Goal: Transaction & Acquisition: Purchase product/service

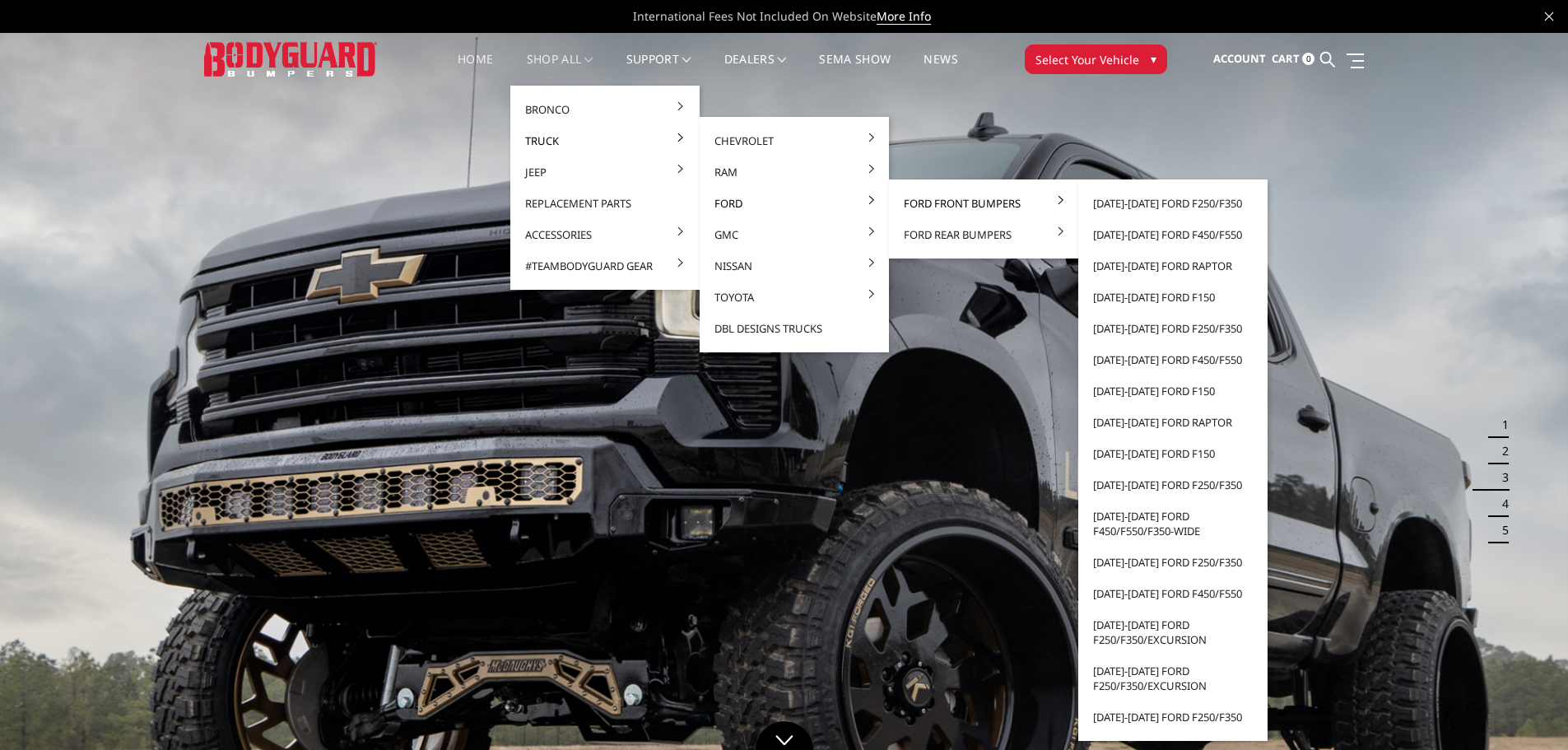
click at [899, 200] on link "Ford Front Bumpers" at bounding box center [983, 203] width 176 height 32
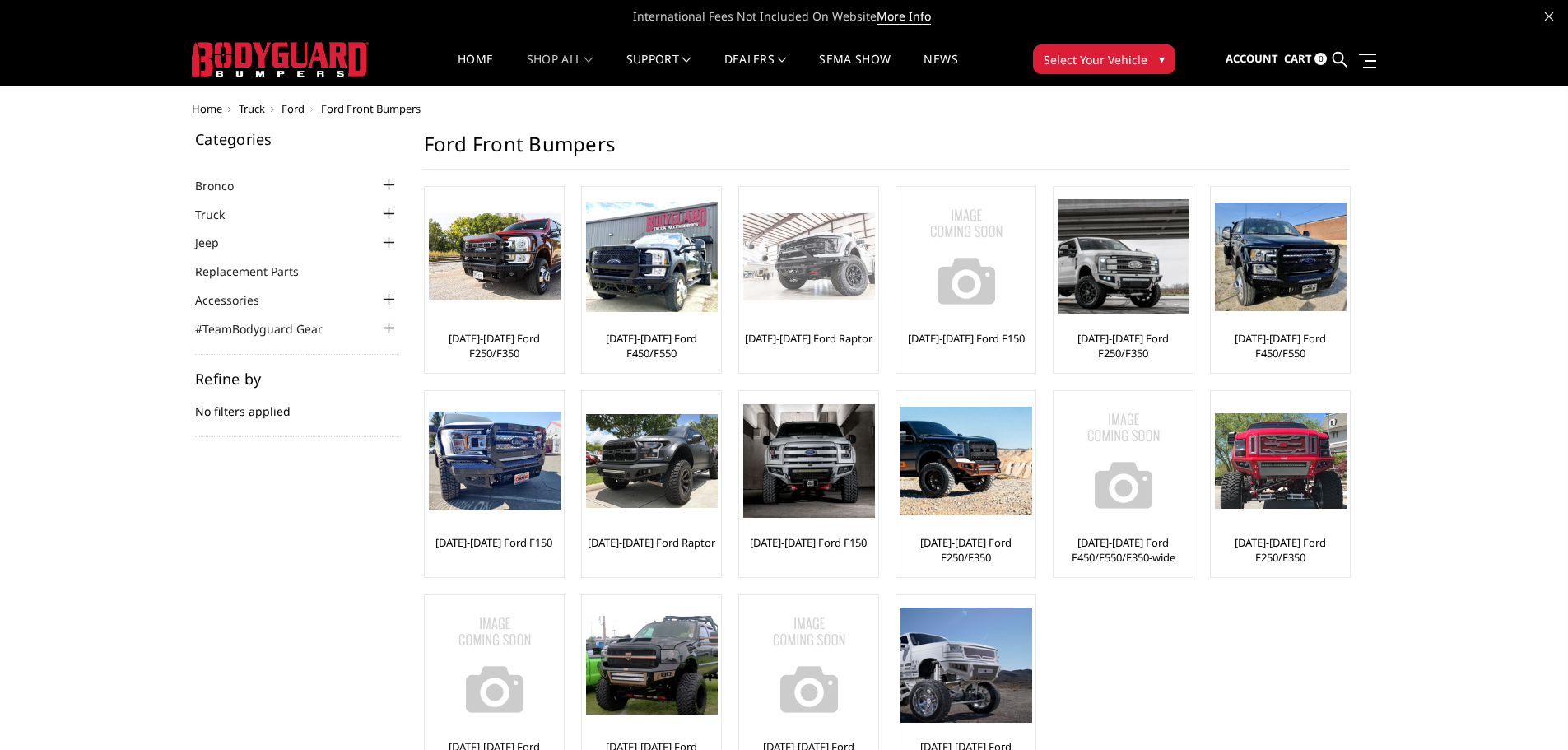
click at [824, 274] on img at bounding box center [809, 257] width 132 height 88
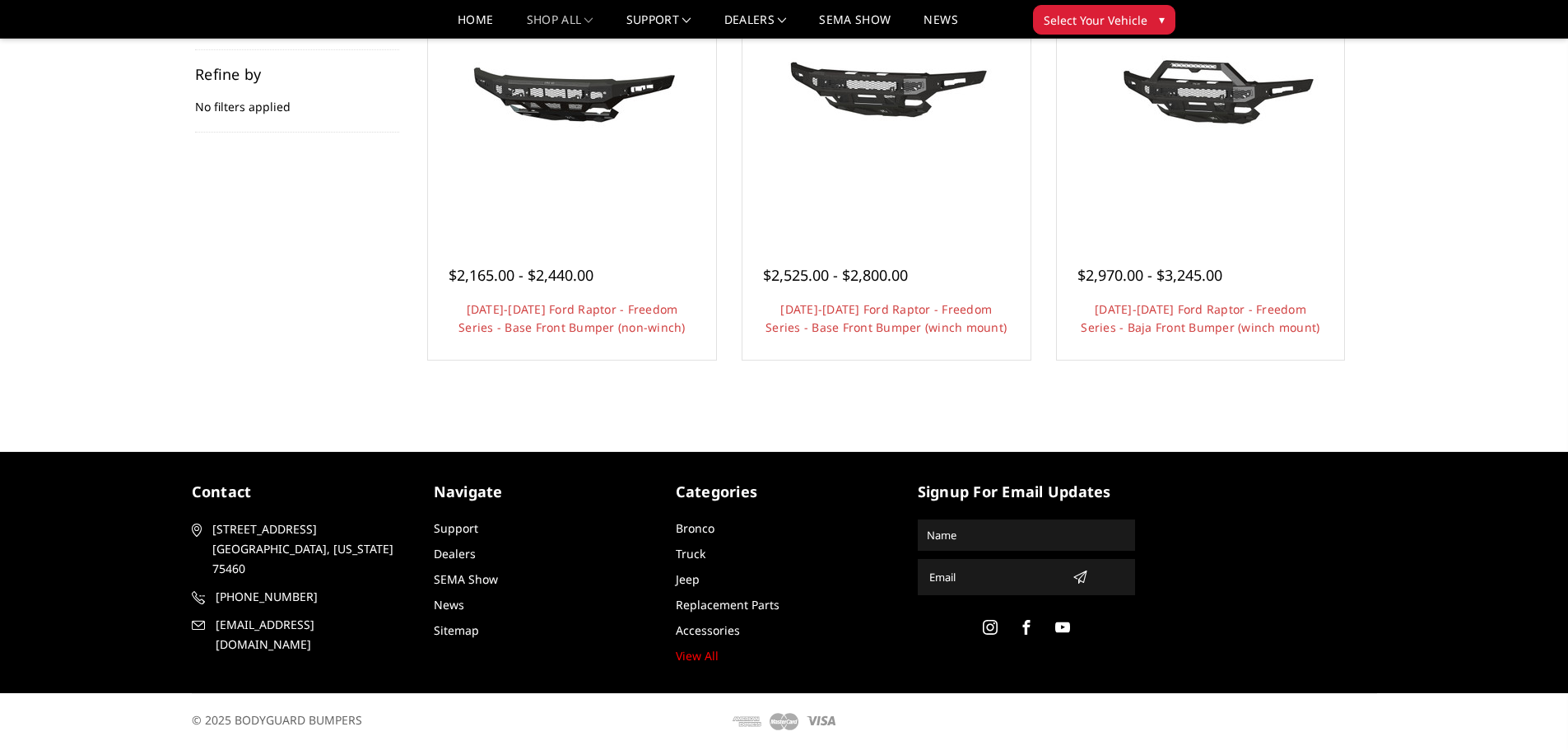
scroll to position [91, 0]
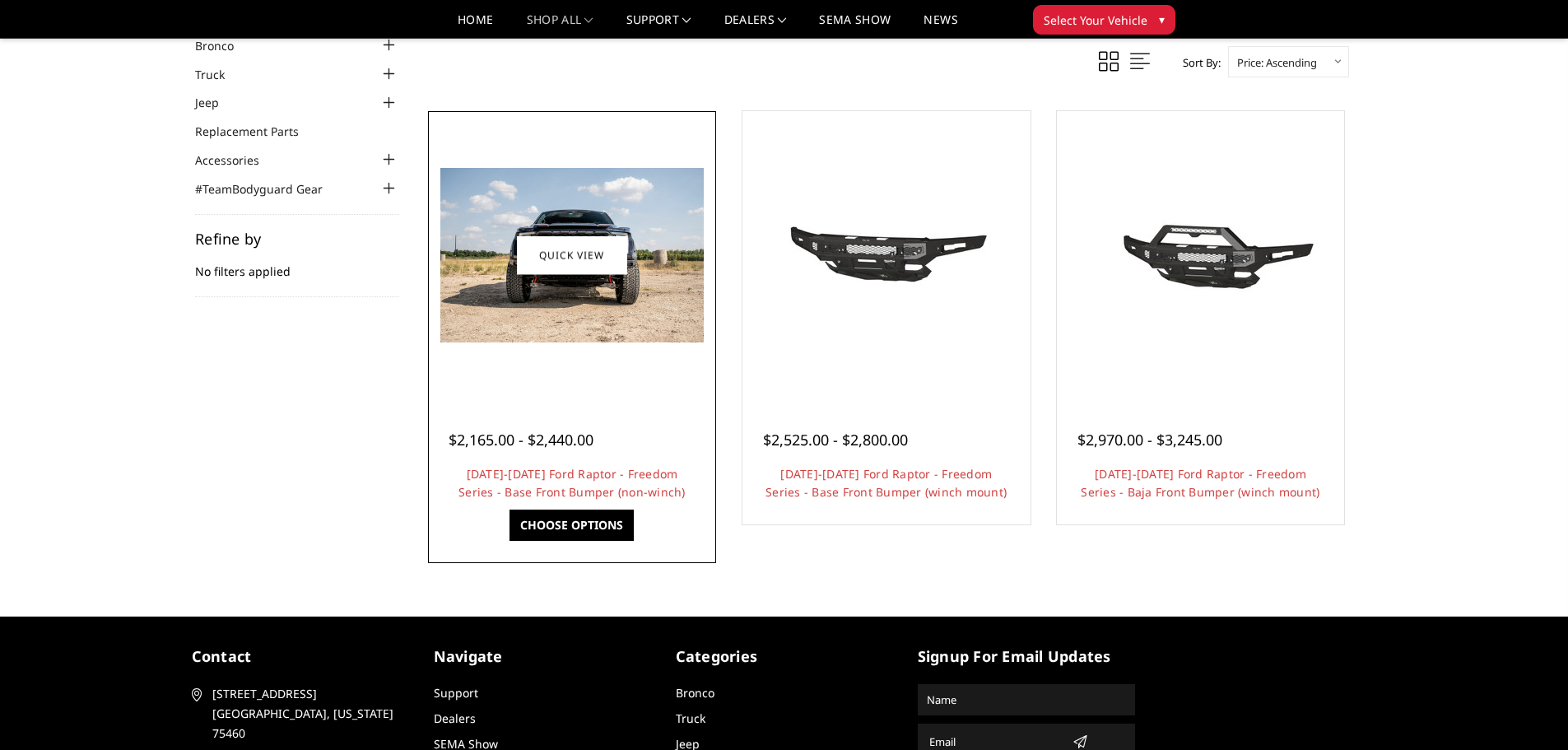
click at [643, 347] on div at bounding box center [572, 256] width 280 height 280
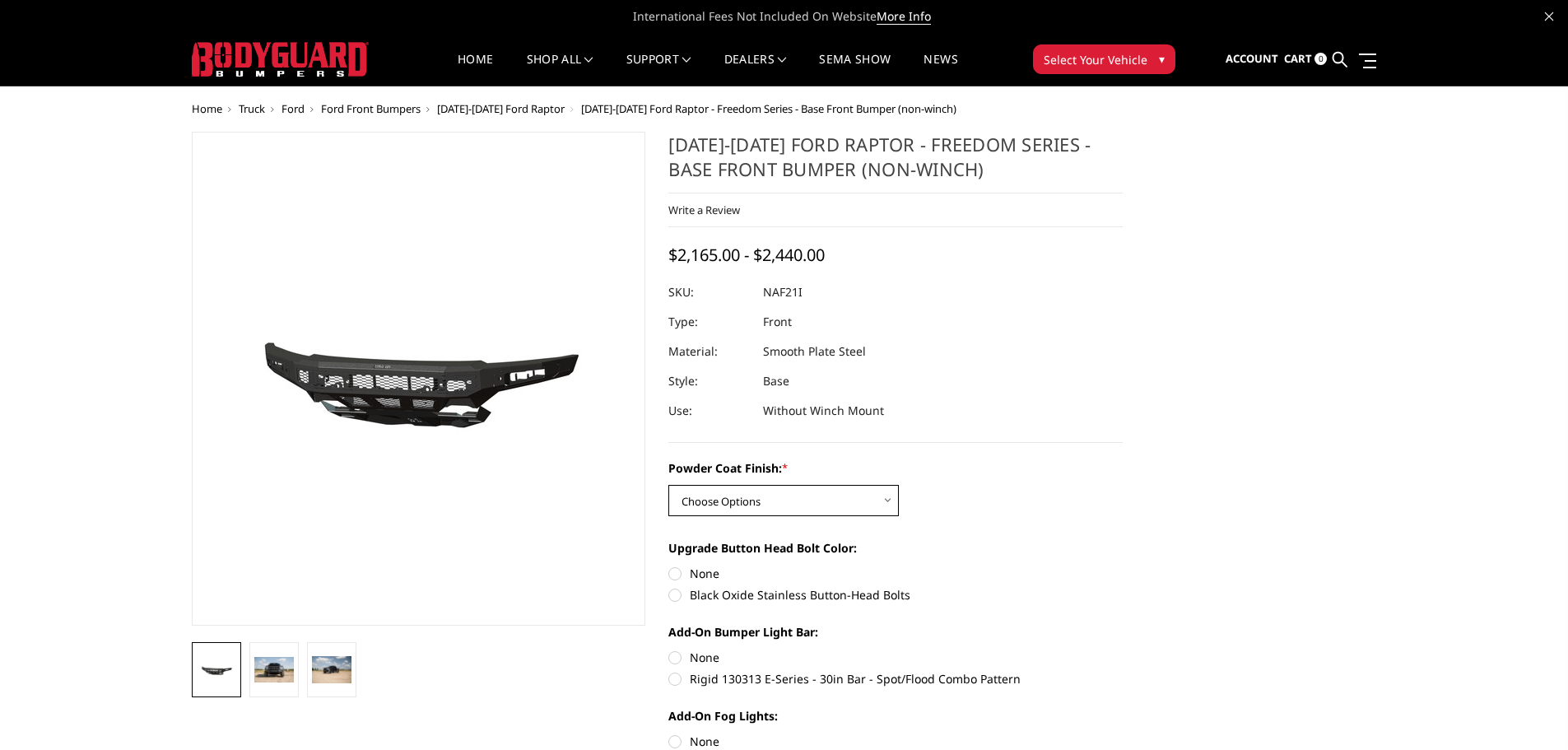
click at [846, 508] on select "Choose Options Bare Metal Texture Black Powder Coat" at bounding box center [784, 501] width 230 height 32
click at [265, 677] on img at bounding box center [274, 670] width 39 height 26
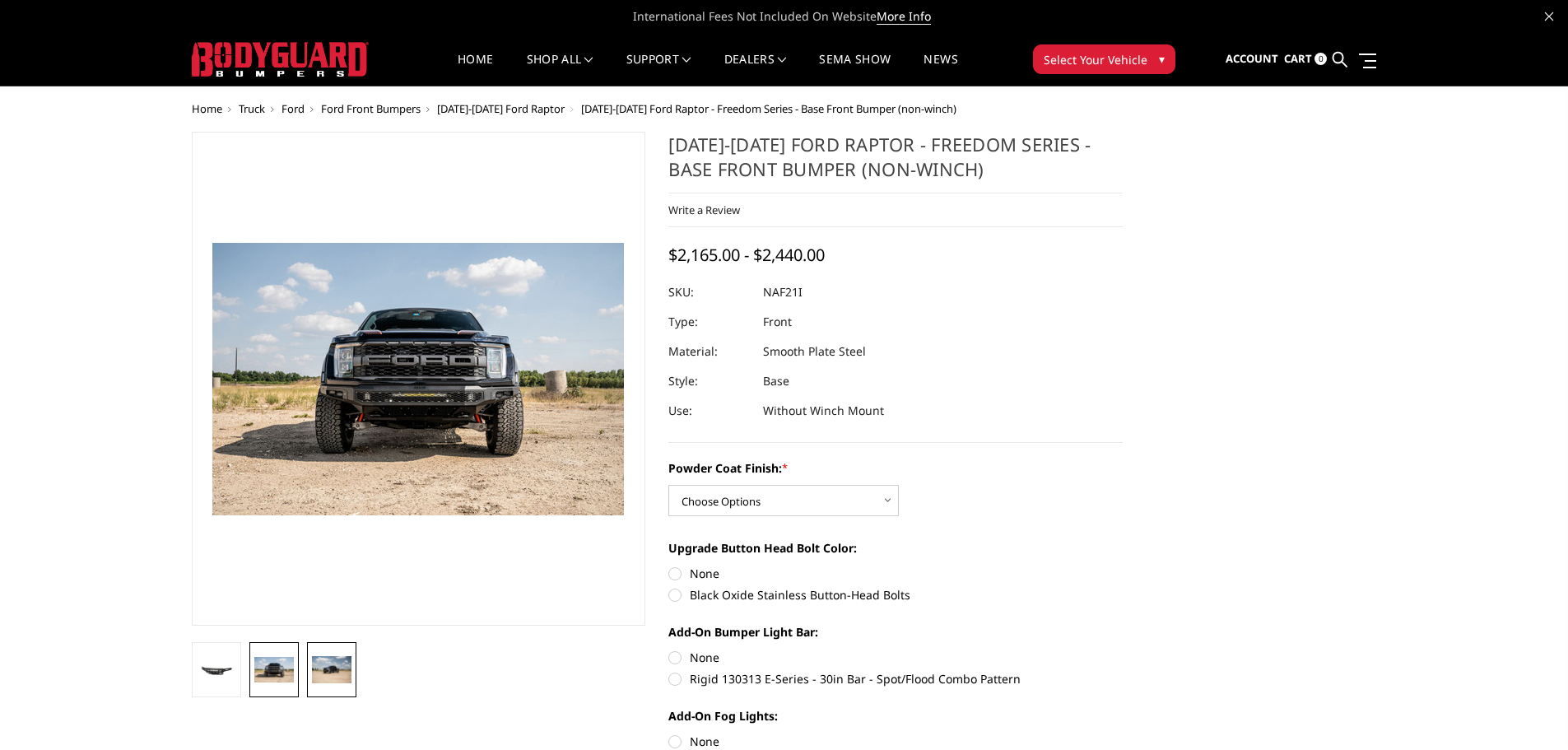
click at [314, 675] on img at bounding box center [332, 669] width 39 height 26
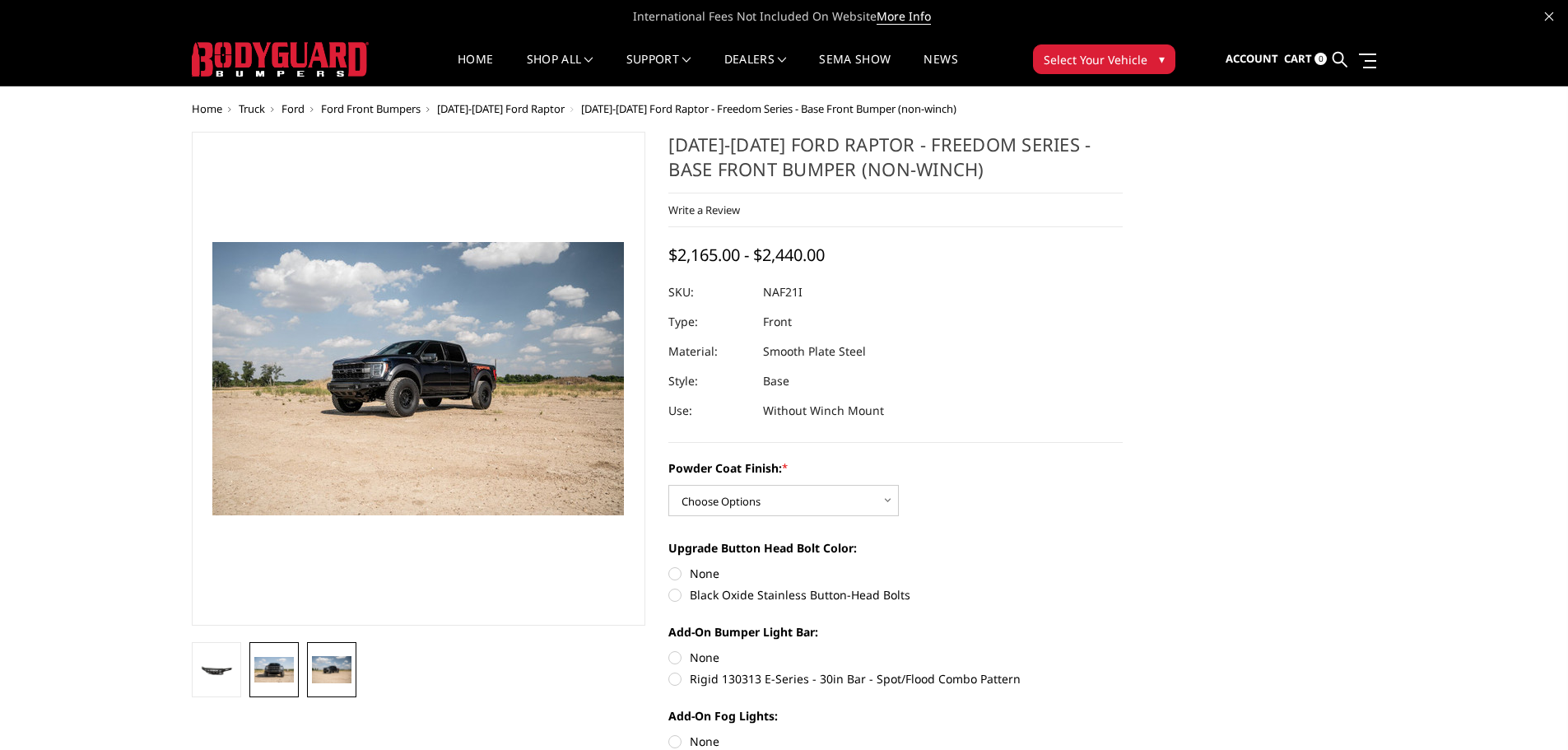
click at [263, 670] on img at bounding box center [274, 670] width 39 height 26
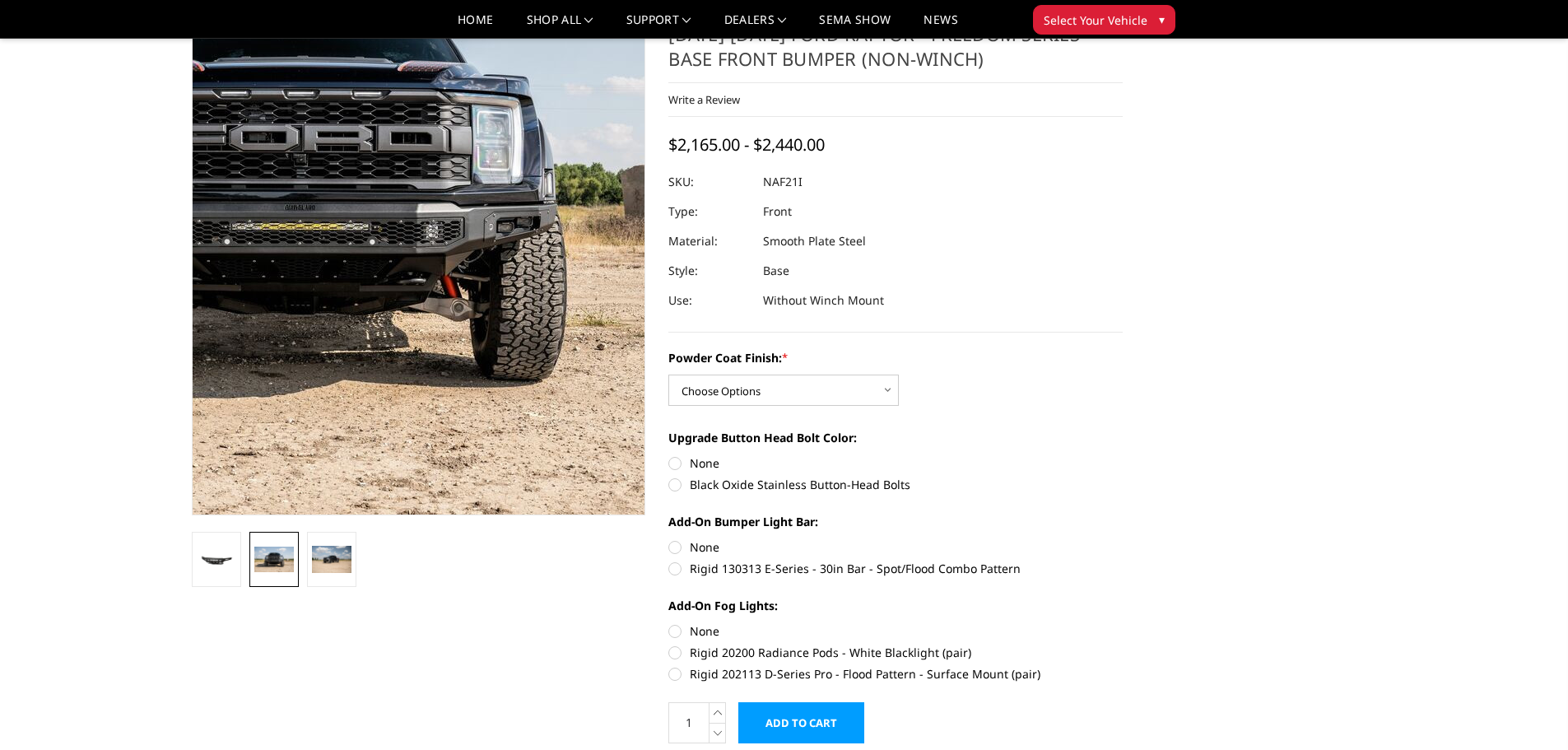
scroll to position [165, 0]
